Goal: Task Accomplishment & Management: Manage account settings

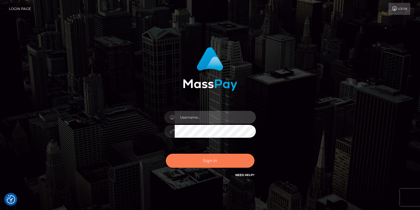
type input "mariolabugaj"
click at [206, 163] on button "Sign in" at bounding box center [210, 161] width 89 height 14
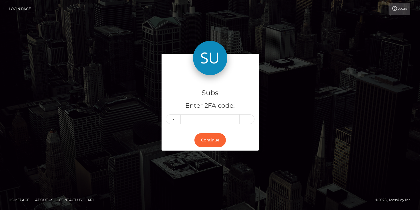
type input "2"
type input "0"
type input "7"
type input "2"
type input "8"
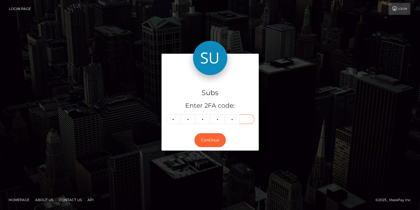
type input "2"
